Goal: Check status: Verify the current state of an ongoing process or item

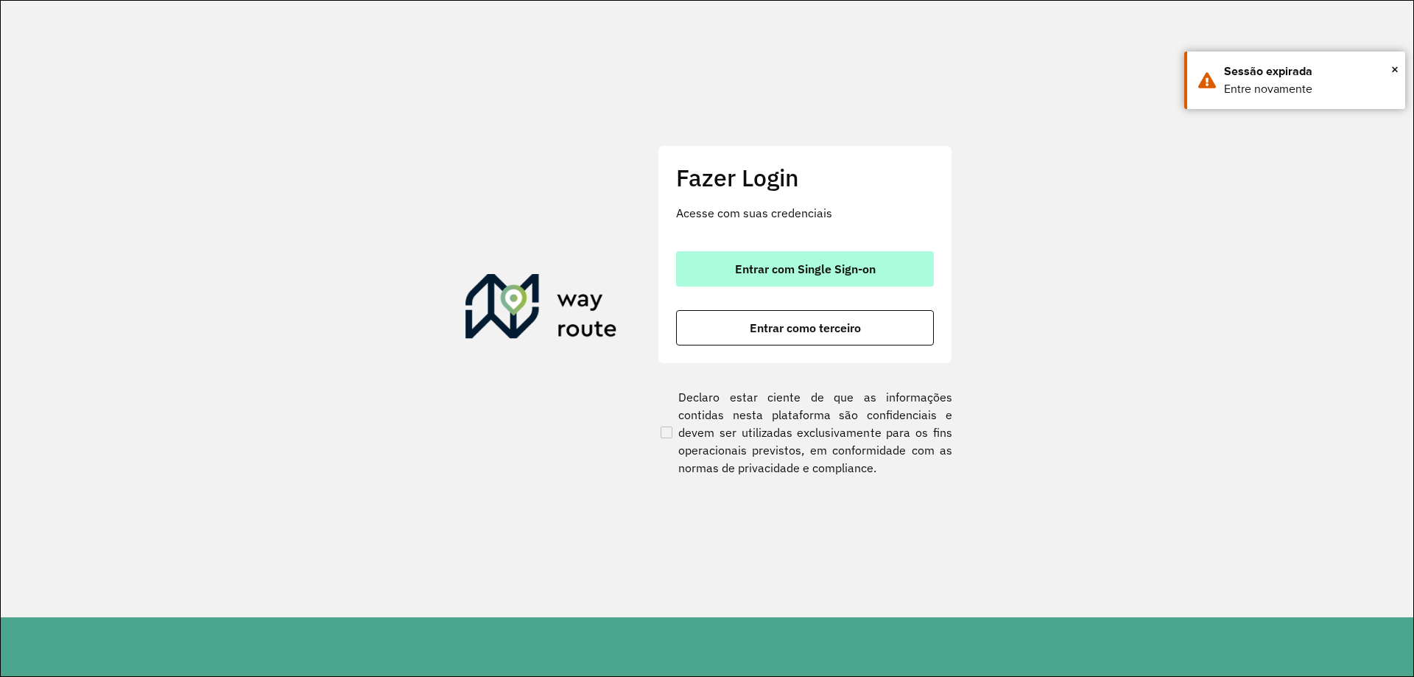
click at [817, 272] on span "Entrar com Single Sign-on" at bounding box center [805, 269] width 141 height 12
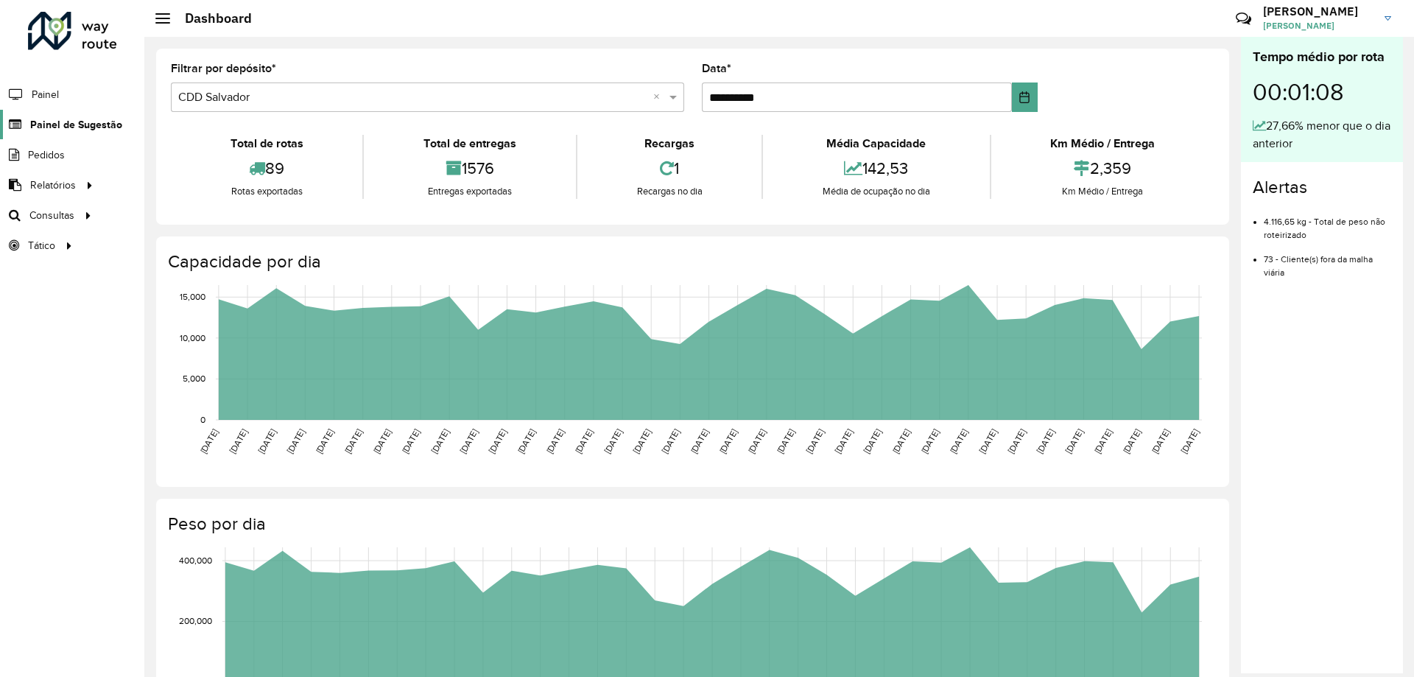
click at [45, 120] on span "Painel de Sugestão" at bounding box center [76, 124] width 92 height 15
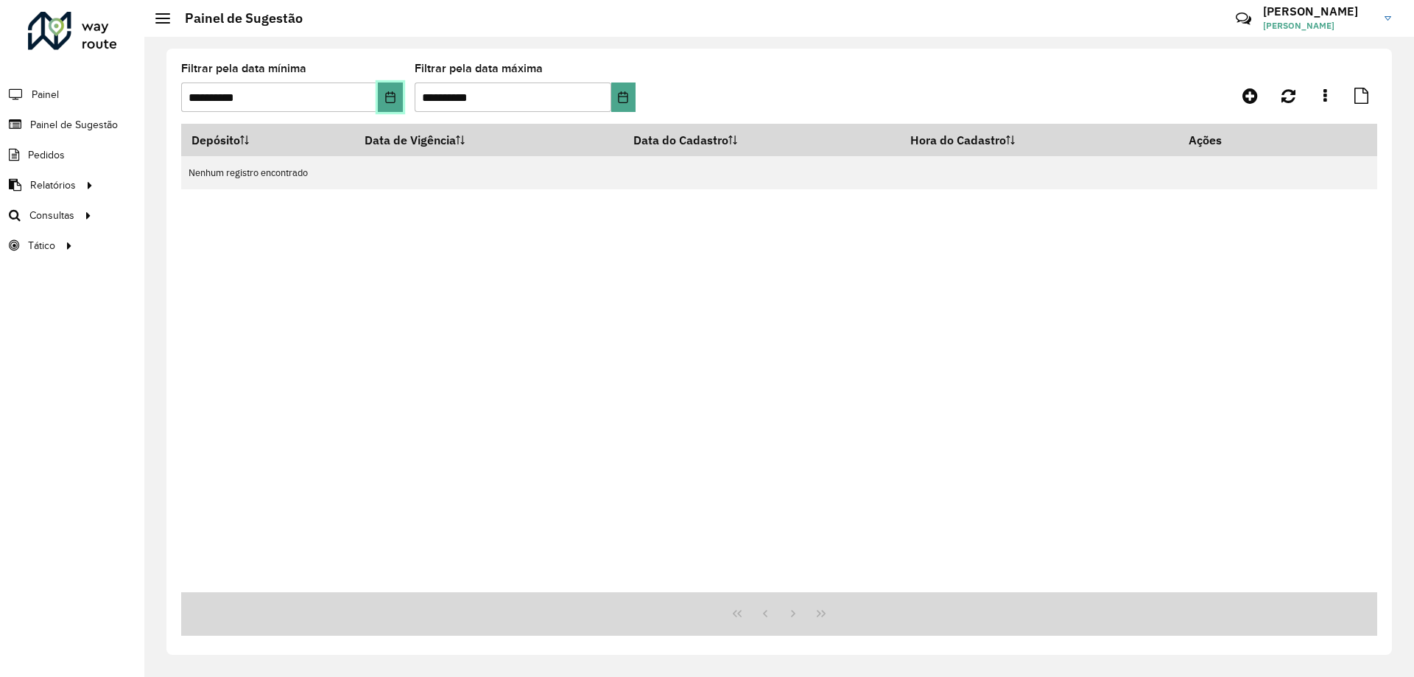
click at [389, 94] on icon "Choose Date" at bounding box center [390, 97] width 10 height 12
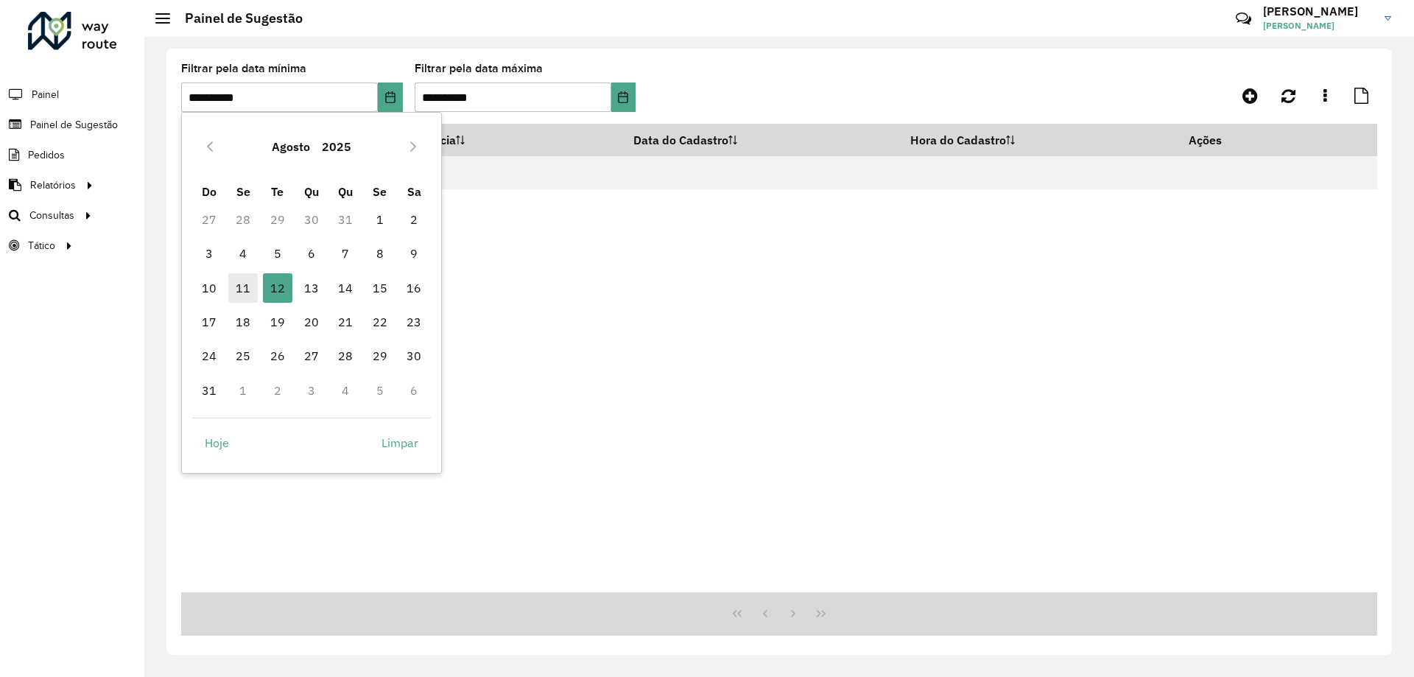
click at [238, 287] on span "11" at bounding box center [242, 287] width 29 height 29
type input "**********"
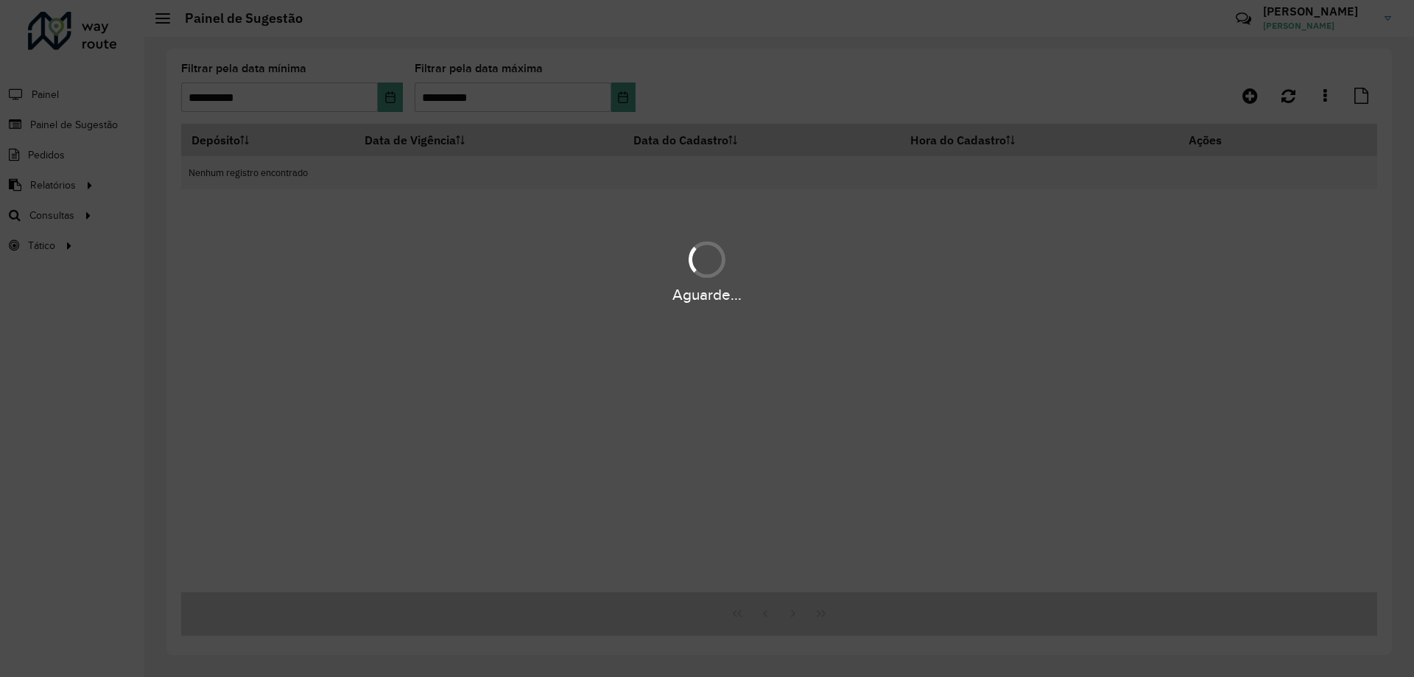
click at [244, 290] on div "Aguarde..." at bounding box center [707, 294] width 1414 height 23
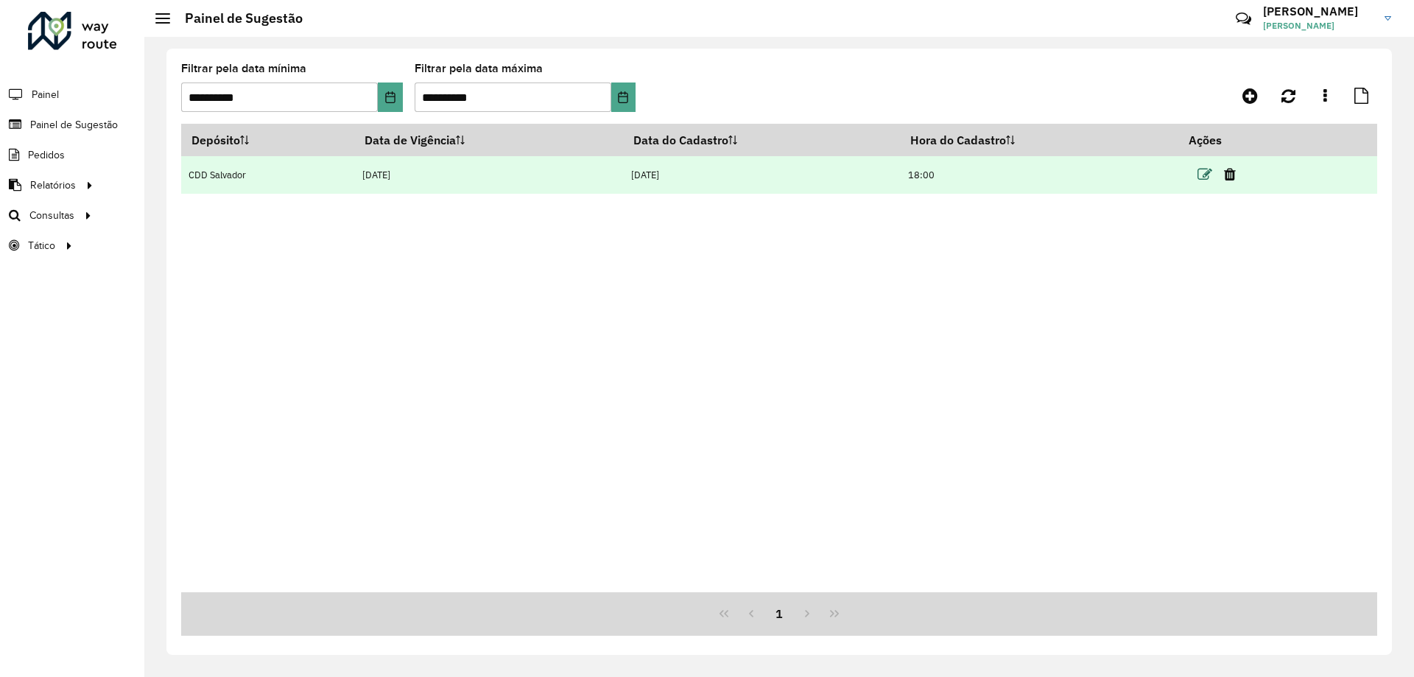
click at [1204, 178] on icon at bounding box center [1205, 174] width 15 height 15
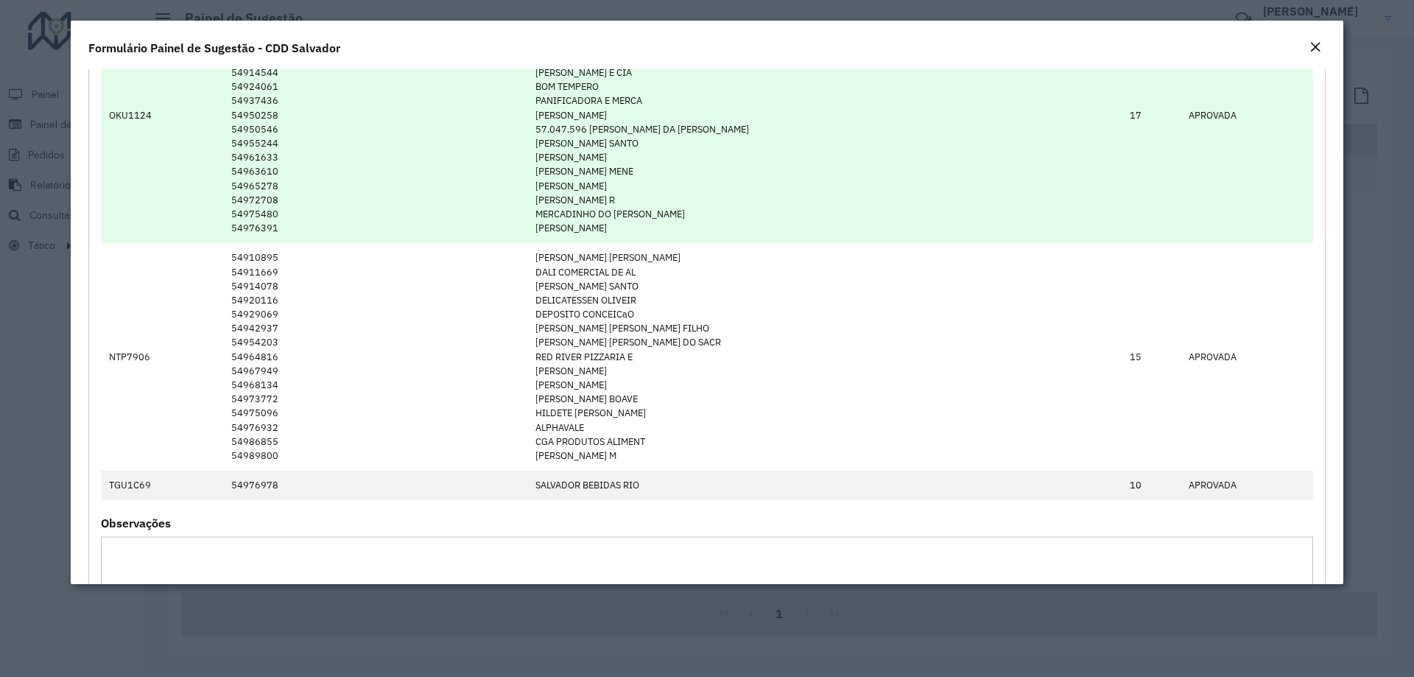
scroll to position [2726, 0]
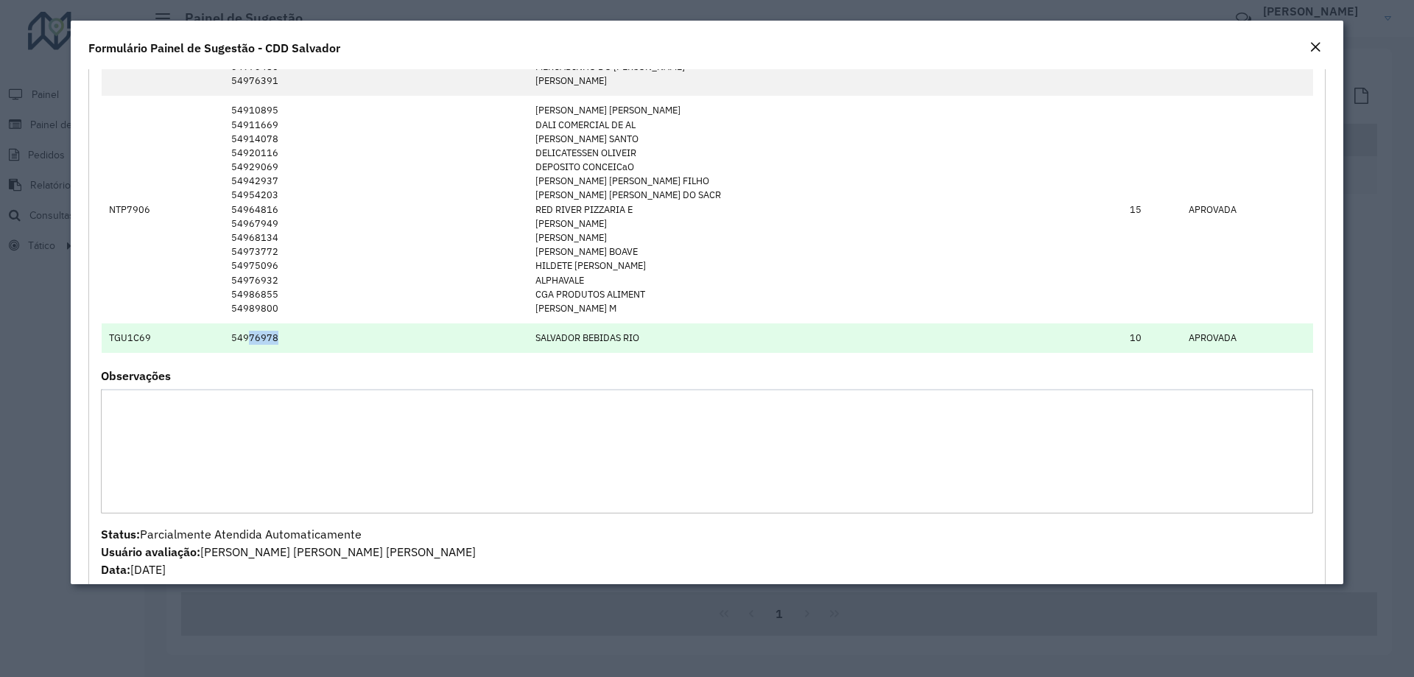
drag, startPoint x: 259, startPoint y: 333, endPoint x: 286, endPoint y: 336, distance: 26.7
click at [286, 336] on td "54976978" at bounding box center [376, 337] width 304 height 29
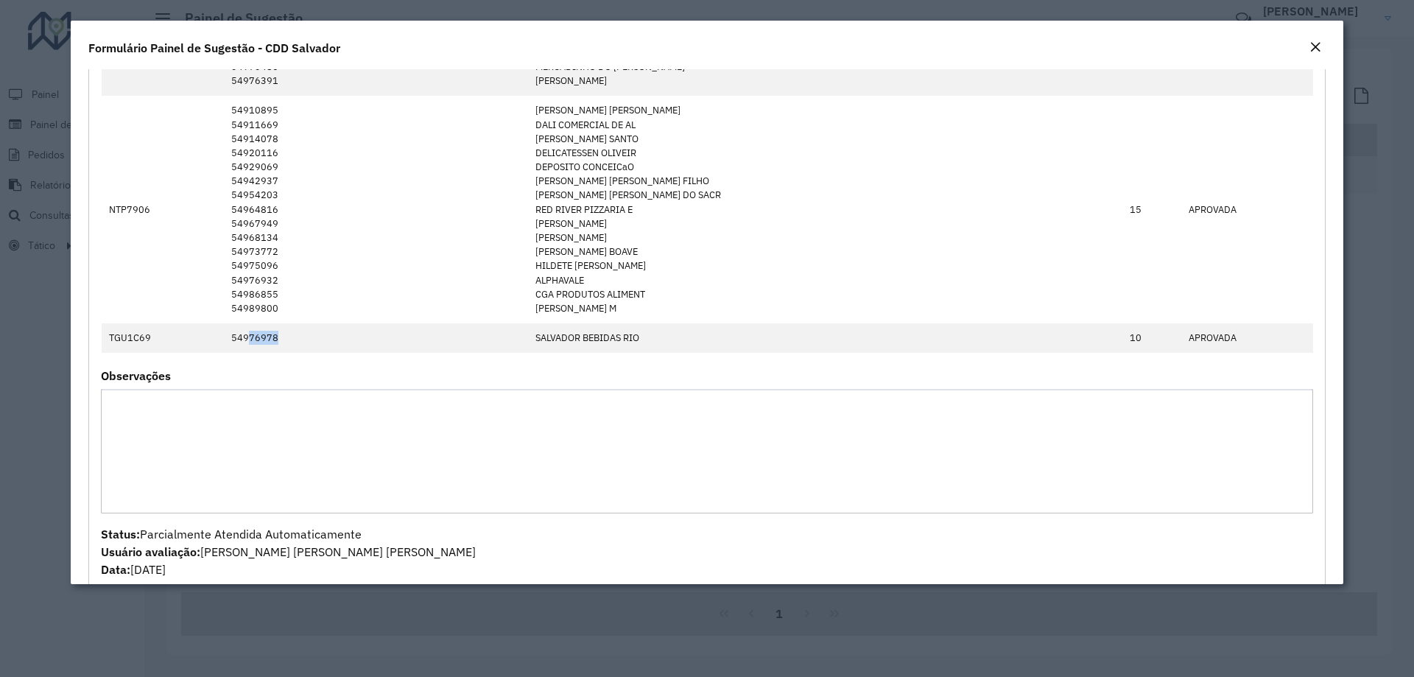
copy td "76978"
